Goal: Information Seeking & Learning: Learn about a topic

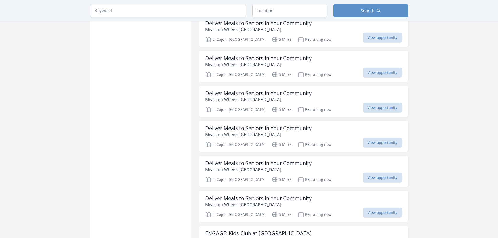
scroll to position [523, 0]
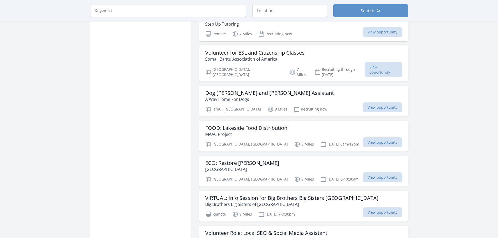
scroll to position [1228, 0]
click at [365, 62] on span "View opportunity" at bounding box center [383, 69] width 37 height 15
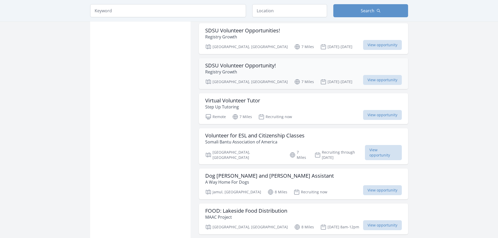
scroll to position [1124, 0]
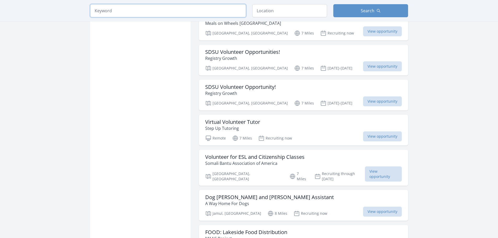
click at [196, 10] on input "search" at bounding box center [168, 10] width 156 height 13
type input "esl"
click button "submit" at bounding box center [0, 0] width 0 height 0
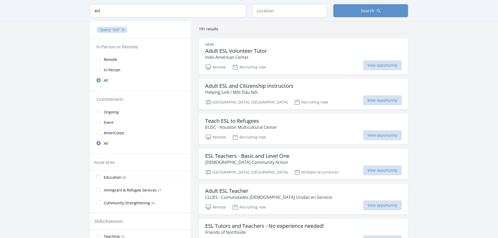
scroll to position [11, 0]
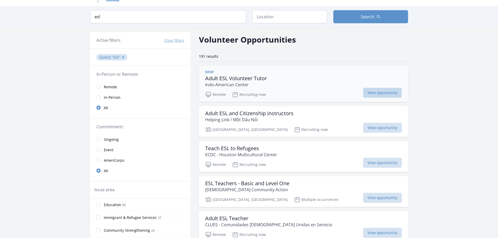
click at [377, 92] on span "View opportunity" at bounding box center [382, 93] width 39 height 10
click at [276, 15] on input "text" at bounding box center [289, 16] width 75 height 13
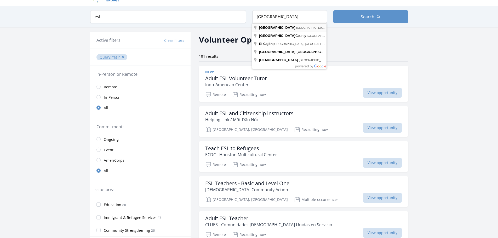
type input "[GEOGRAPHIC_DATA], [GEOGRAPHIC_DATA], [GEOGRAPHIC_DATA]"
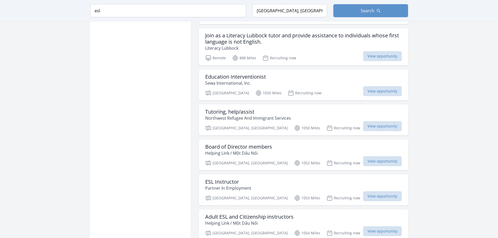
scroll to position [418, 0]
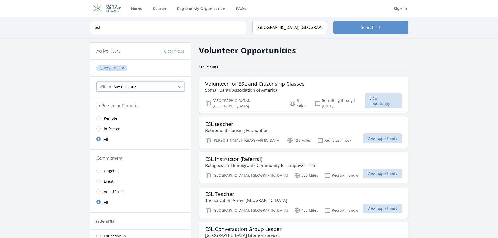
click at [177, 87] on select "Any distance , 5 Miles , 20 Miles , 50 Miles , 100 Miles" at bounding box center [140, 87] width 88 height 10
select select "80467"
click at [96, 82] on select "Any distance , 5 Miles , 20 Miles , 50 Miles , 100 Miles" at bounding box center [140, 87] width 88 height 10
